Goal: Information Seeking & Learning: Learn about a topic

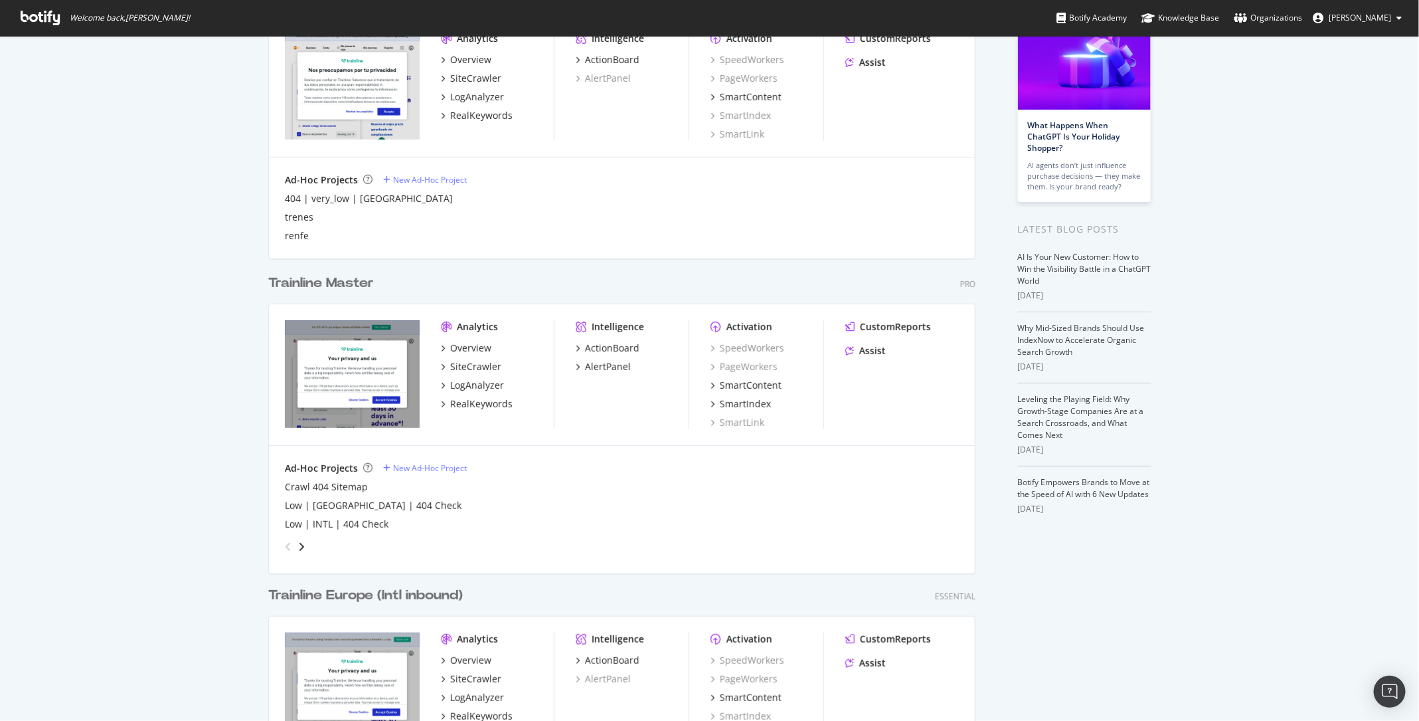
scroll to position [116, 0]
click at [491, 385] on div "LogAnalyzer" at bounding box center [477, 383] width 54 height 13
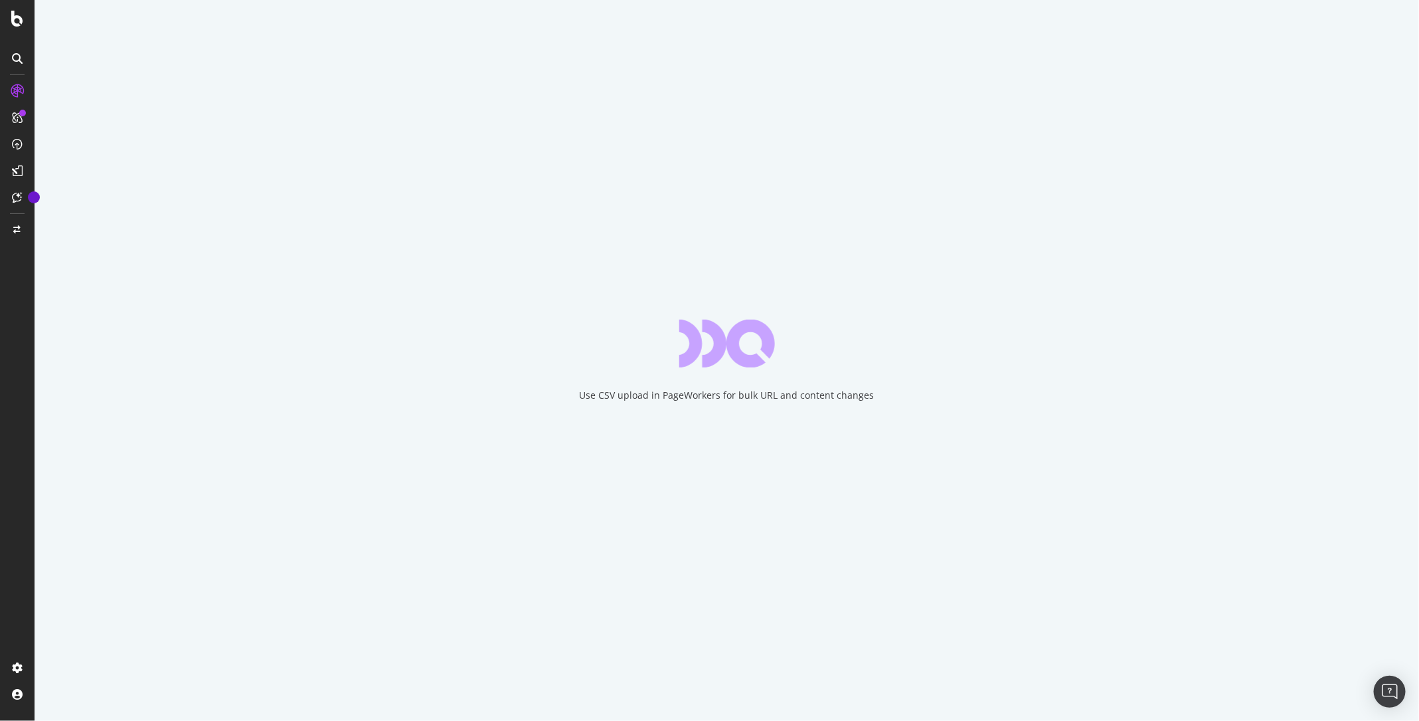
click at [8, 28] on div at bounding box center [17, 360] width 35 height 721
click at [16, 22] on icon at bounding box center [17, 19] width 12 height 16
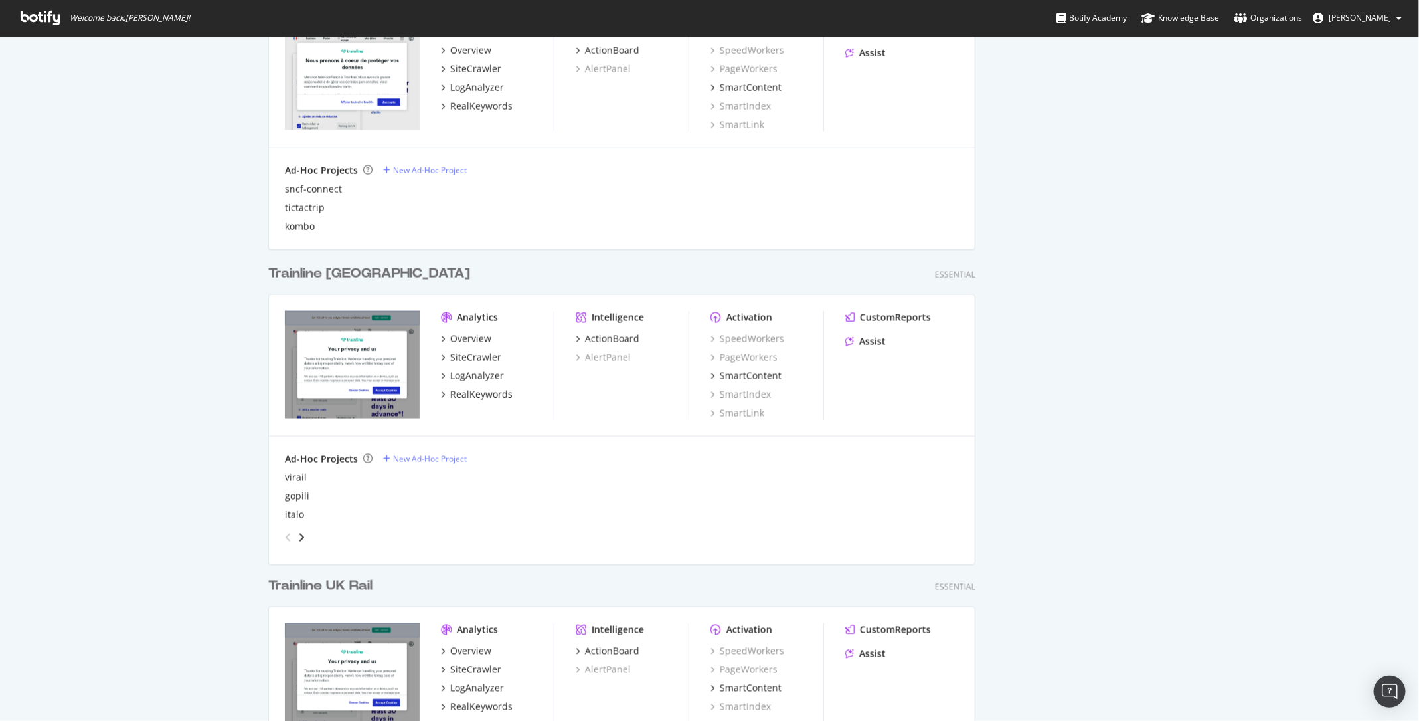
scroll to position [1319, 0]
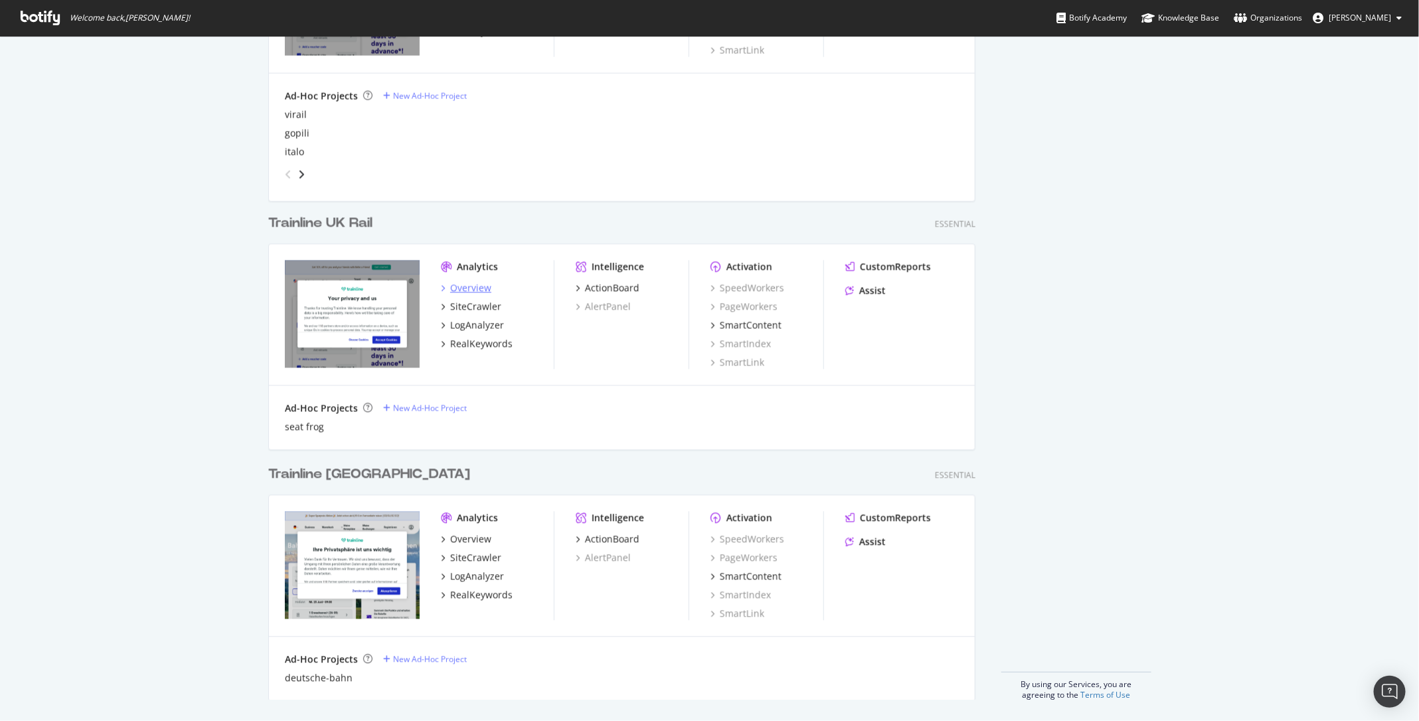
click at [458, 287] on div "Overview" at bounding box center [470, 288] width 41 height 13
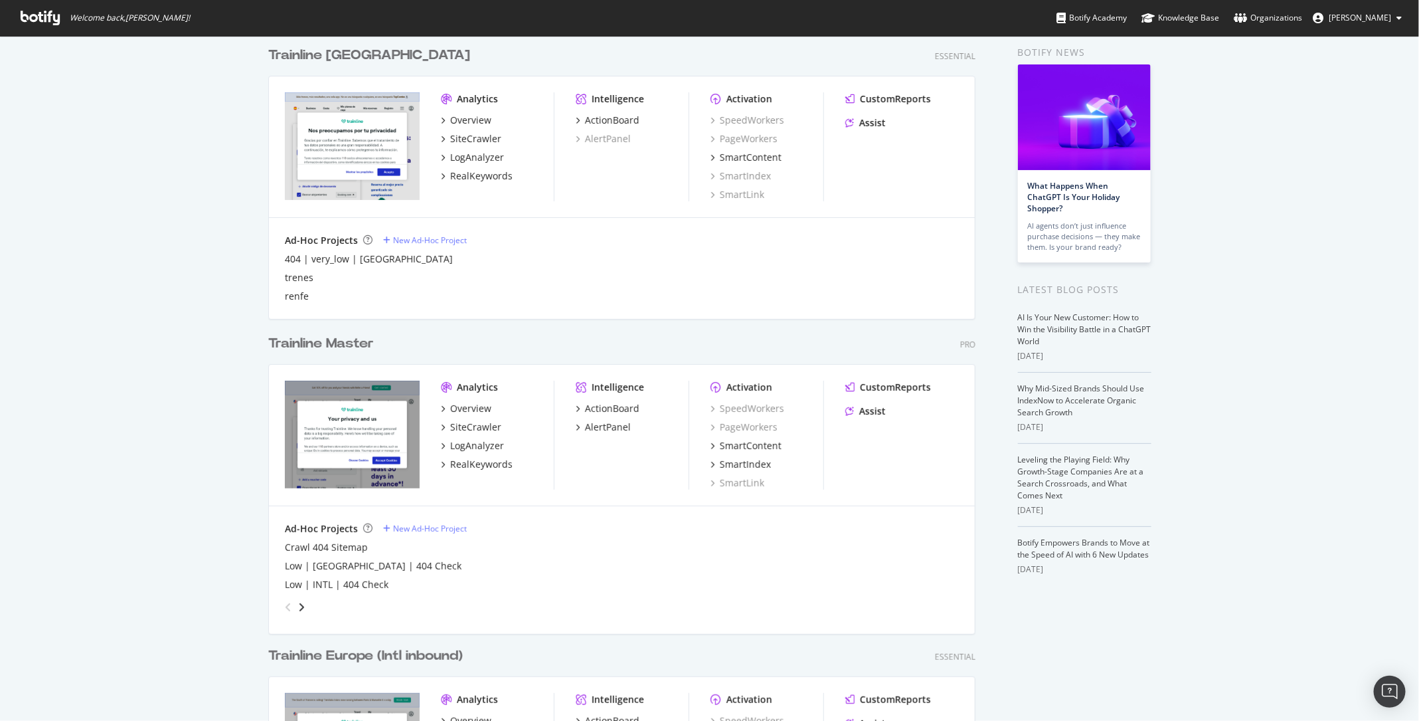
scroll to position [55, 0]
click at [492, 458] on div "RealKeywords" at bounding box center [481, 462] width 62 height 13
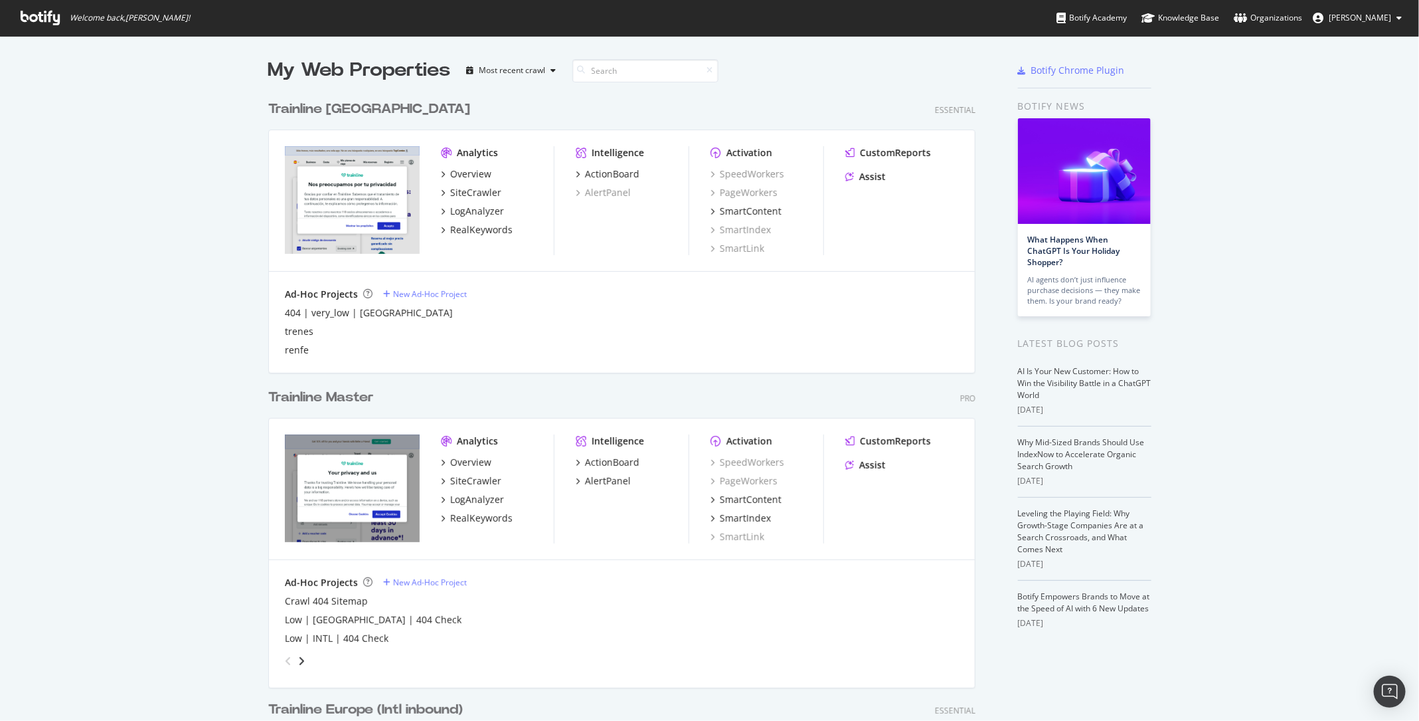
scroll to position [721, 1419]
click at [475, 497] on div "LogAnalyzer" at bounding box center [477, 499] width 54 height 13
